Goal: Task Accomplishment & Management: Manage account settings

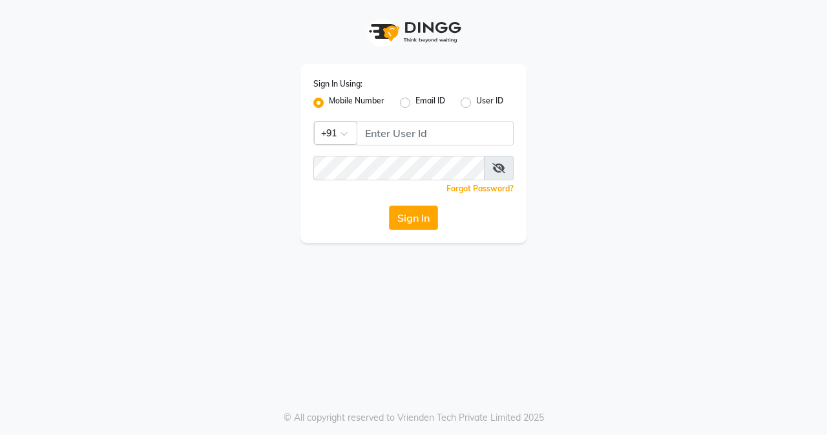
click at [465, 108] on div "User ID" at bounding box center [482, 103] width 43 height 16
click at [476, 104] on label "User ID" at bounding box center [489, 103] width 27 height 16
click at [476, 103] on input "User ID" at bounding box center [480, 99] width 8 height 8
radio input "true"
radio input "false"
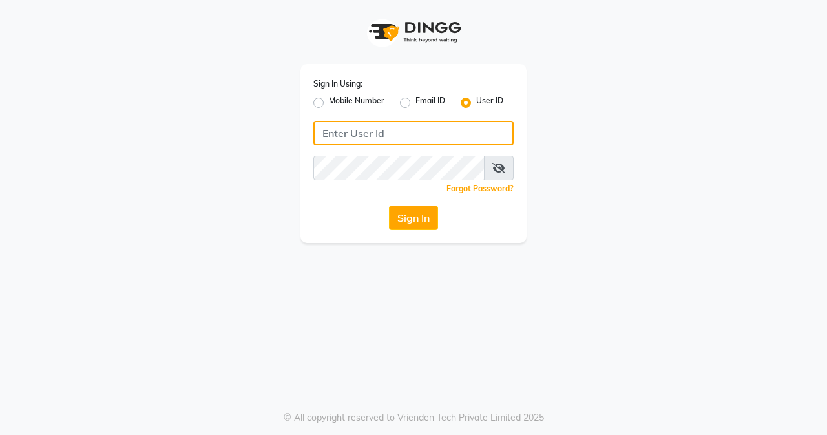
click at [410, 131] on input "Username" at bounding box center [413, 133] width 200 height 25
type input "sakina"
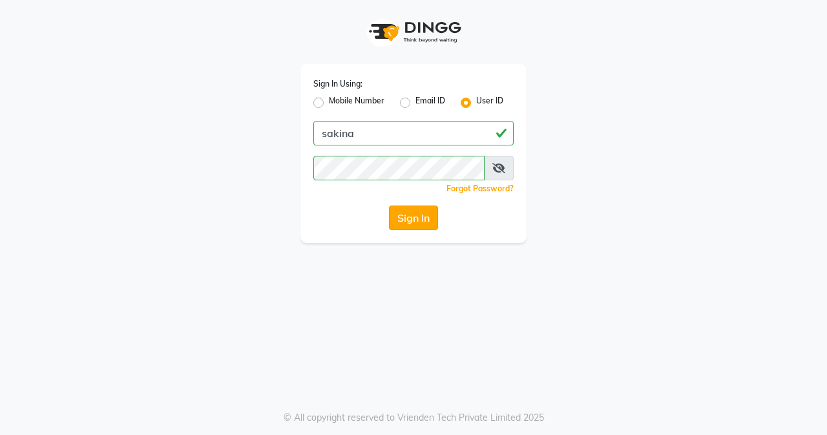
click at [421, 215] on button "Sign In" at bounding box center [413, 217] width 49 height 25
